Goal: Find specific page/section: Find specific page/section

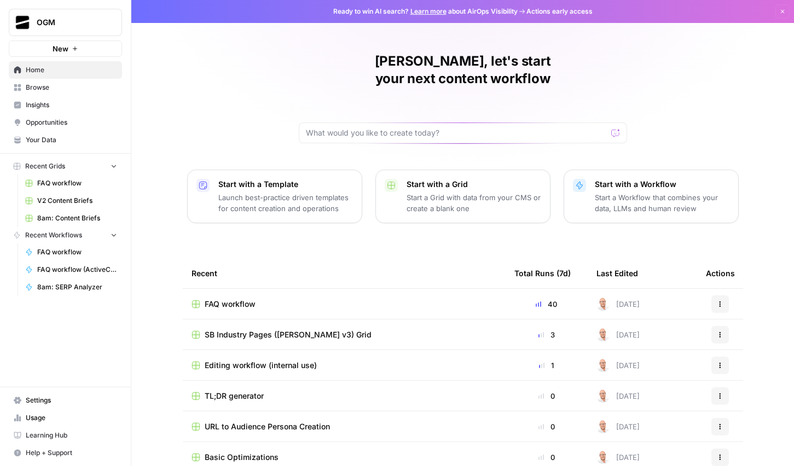
click at [783, 12] on icon "button" at bounding box center [783, 12] width 4 height 4
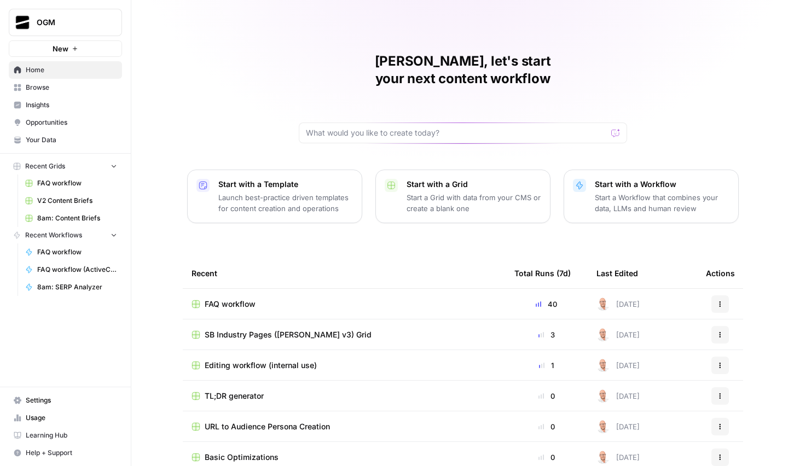
click at [47, 402] on span "Settings" at bounding box center [71, 401] width 91 height 10
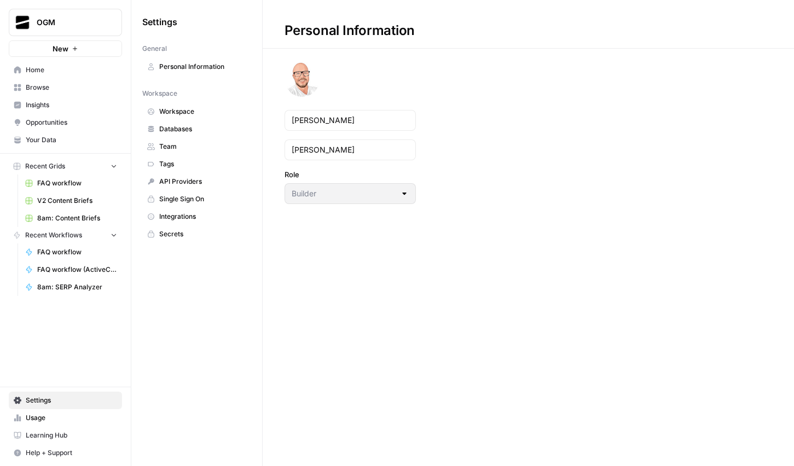
click at [56, 70] on span "Home" at bounding box center [71, 70] width 91 height 10
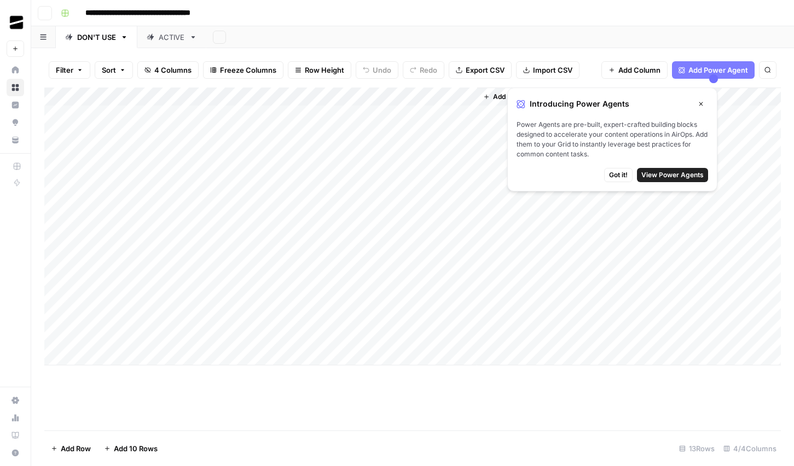
click at [701, 104] on icon "button" at bounding box center [702, 104] width 4 height 4
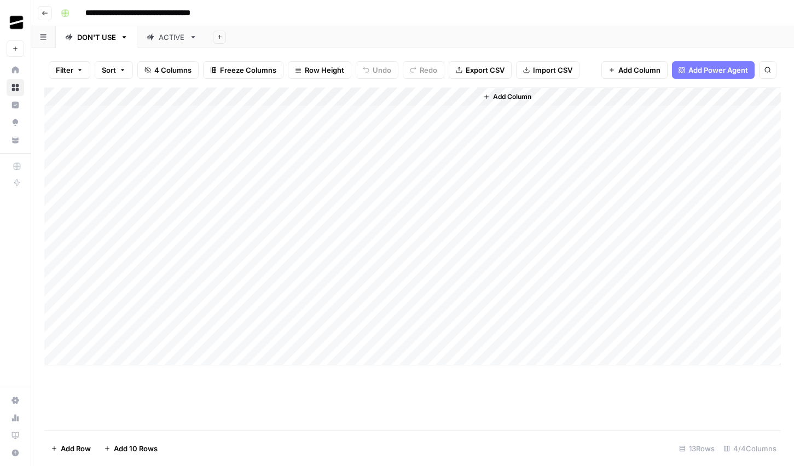
click at [162, 37] on div "ACTIVE" at bounding box center [172, 37] width 26 height 11
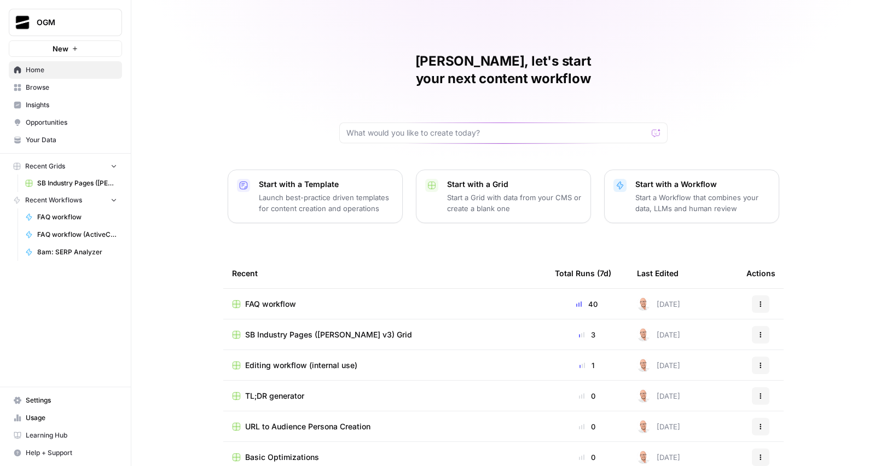
click at [285, 299] on span "FAQ workflow" at bounding box center [270, 304] width 51 height 11
click at [62, 90] on span "Browse" at bounding box center [71, 88] width 91 height 10
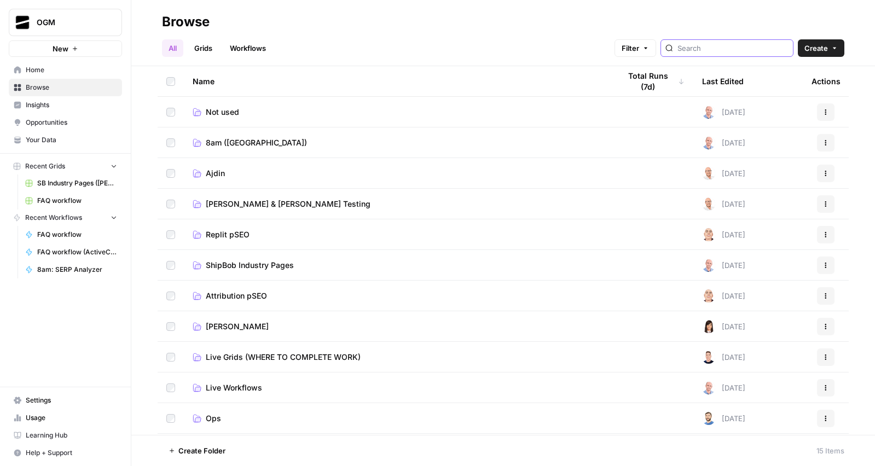
click at [732, 50] on input "search" at bounding box center [733, 48] width 111 height 11
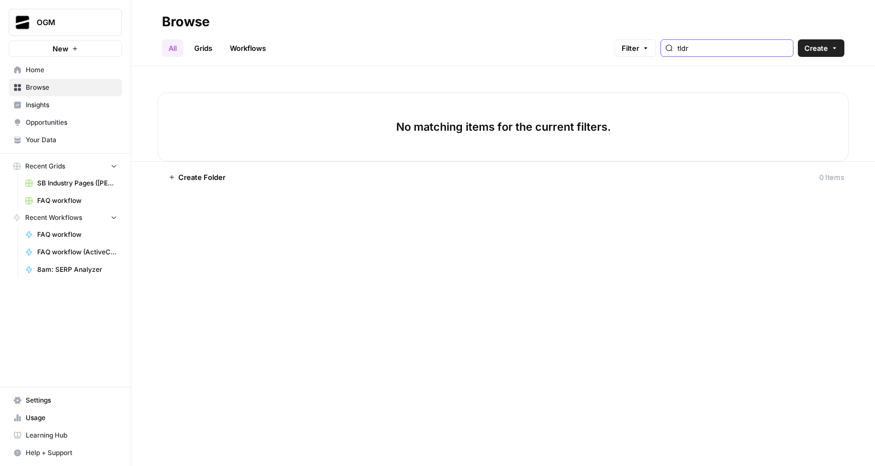
type input "tldr"
click at [199, 50] on link "Grids" at bounding box center [203, 48] width 31 height 18
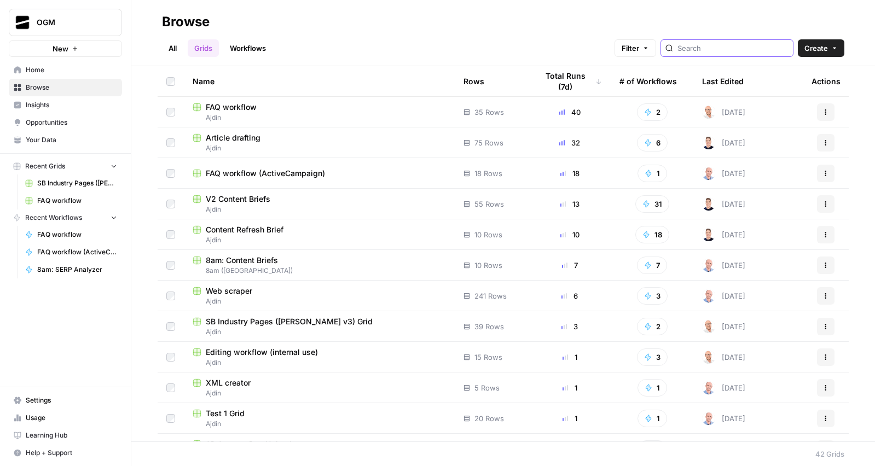
click at [764, 47] on input "search" at bounding box center [733, 48] width 111 height 11
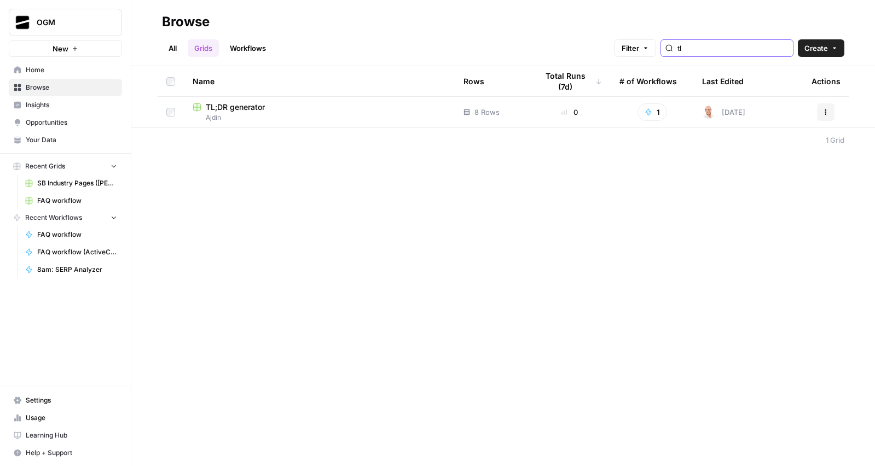
type input "tl"
click at [383, 120] on span "Ajdin" at bounding box center [319, 118] width 253 height 10
